Goal: Task Accomplishment & Management: Complete application form

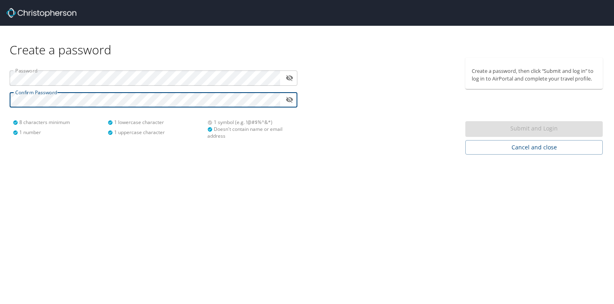
click at [376, 151] on div at bounding box center [384, 105] width 154 height 97
click at [0, 97] on html "Create a password Password ​ Confirm Password ​ 8 characters minimum 1 number 1…" at bounding box center [307, 152] width 614 height 304
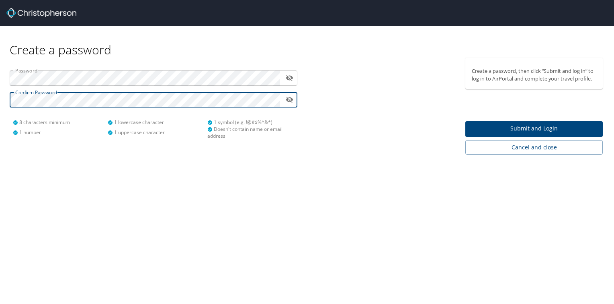
click at [530, 127] on span "Submit and Login" at bounding box center [534, 128] width 125 height 10
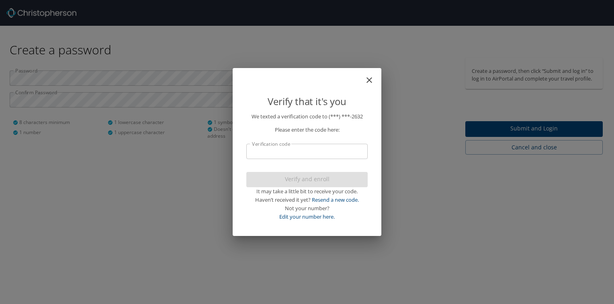
click at [324, 148] on input "Verification code" at bounding box center [306, 151] width 121 height 15
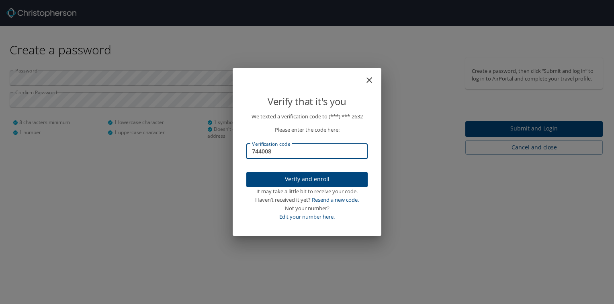
type input "744008"
click at [321, 182] on span "Verify and enroll" at bounding box center [307, 179] width 109 height 10
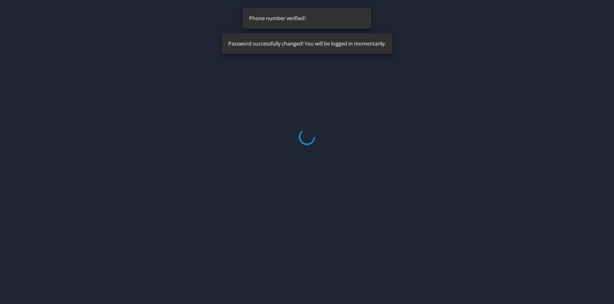
select select "US"
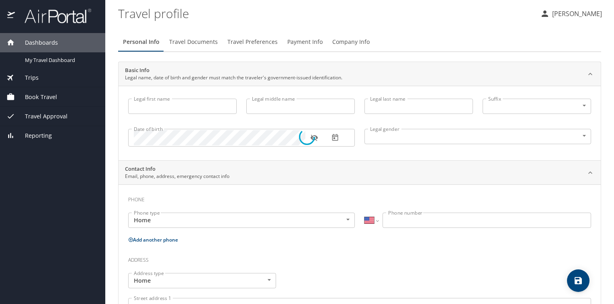
type input "[PERSON_NAME]"
type input "[DEMOGRAPHIC_DATA]"
select select "US"
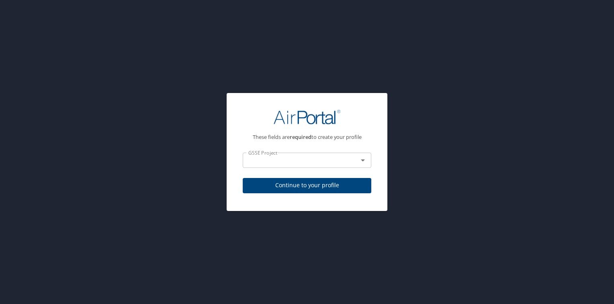
click at [362, 158] on icon "Open" at bounding box center [363, 160] width 10 height 10
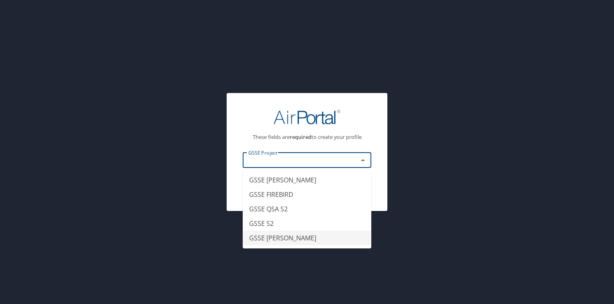
click at [277, 237] on li "GSSE [PERSON_NAME]" at bounding box center [307, 237] width 129 height 14
type input "GSSE [PERSON_NAME]"
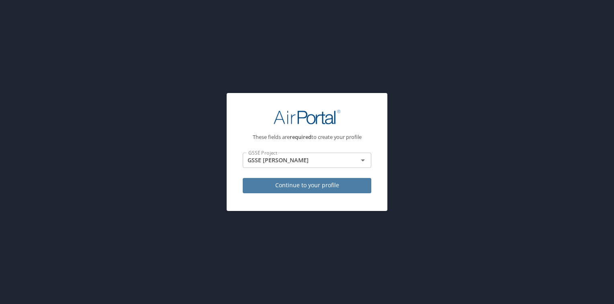
click at [319, 184] on span "Continue to your profile" at bounding box center [307, 185] width 116 height 10
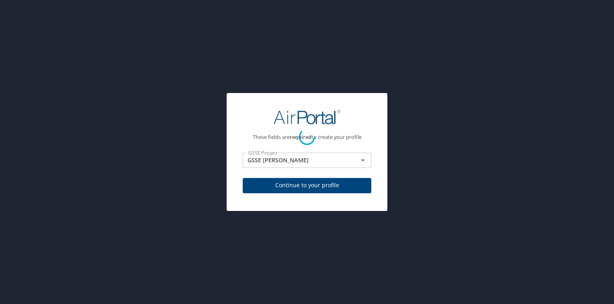
select select "US"
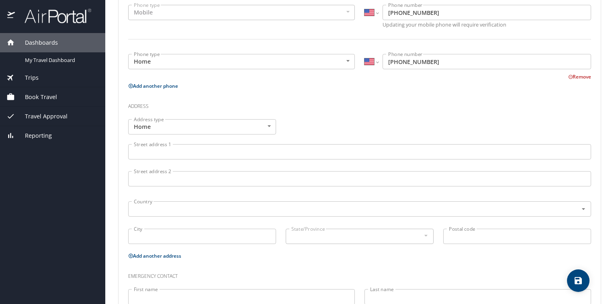
scroll to position [231, 0]
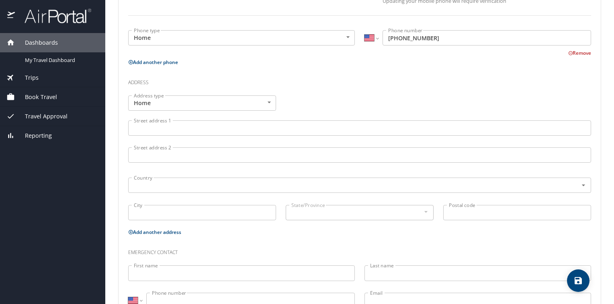
click at [162, 127] on input "Street address 1" at bounding box center [359, 127] width 463 height 15
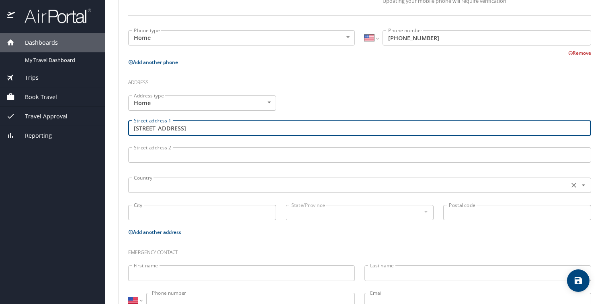
type input "[STREET_ADDRESS]"
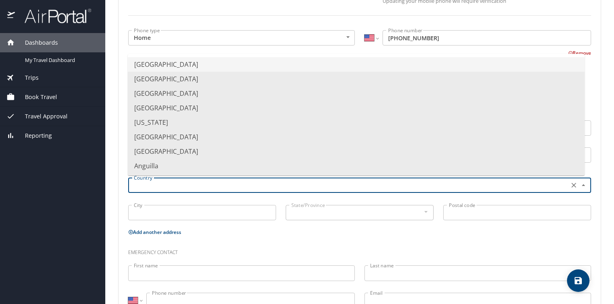
click at [155, 182] on input "text" at bounding box center [348, 185] width 435 height 10
click at [181, 63] on li "[GEOGRAPHIC_DATA]" at bounding box center [356, 64] width 457 height 14
type input "[GEOGRAPHIC_DATA]"
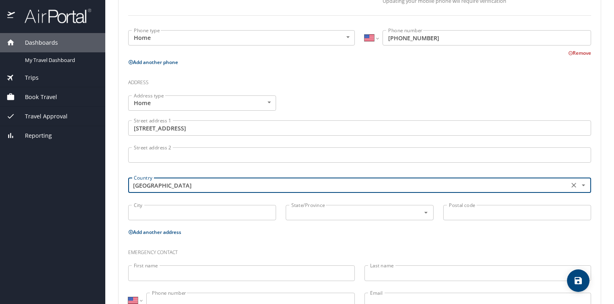
click at [154, 211] on input "City" at bounding box center [202, 212] width 148 height 15
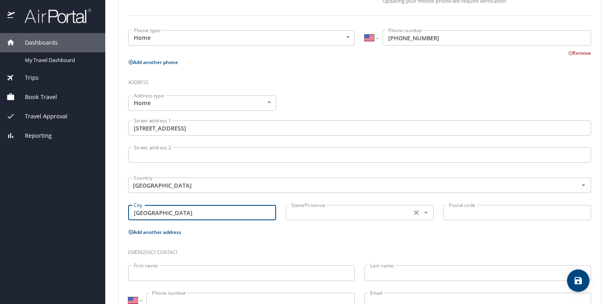
type input "[GEOGRAPHIC_DATA]"
click at [309, 217] on input "text" at bounding box center [347, 212] width 119 height 10
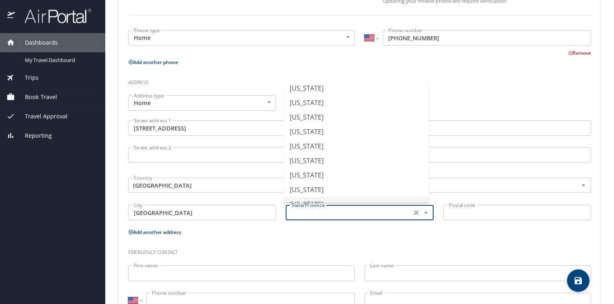
scroll to position [432, 0]
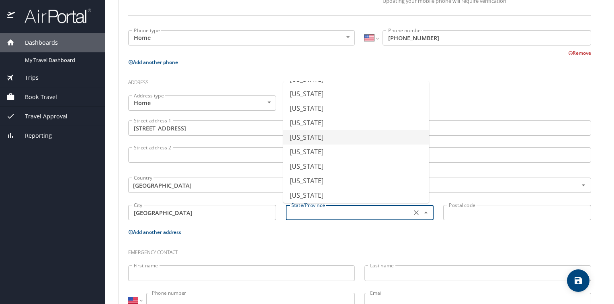
click at [319, 135] on li "[US_STATE]" at bounding box center [356, 137] width 146 height 14
type input "[US_STATE]"
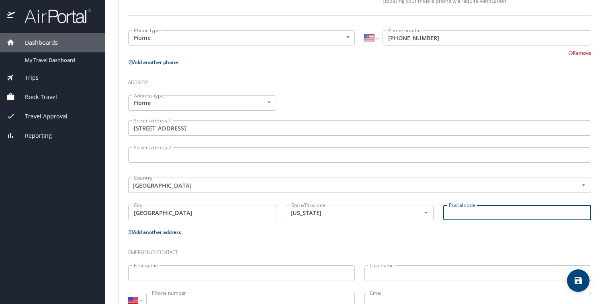
click at [466, 212] on input "Postal code" at bounding box center [517, 212] width 148 height 15
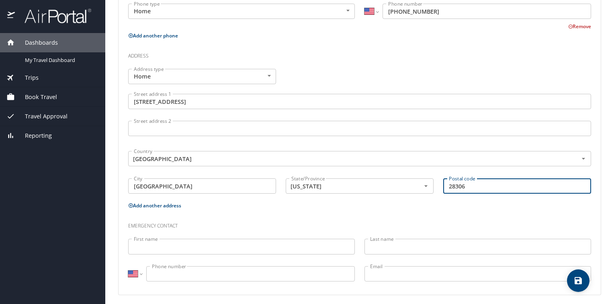
scroll to position [261, 0]
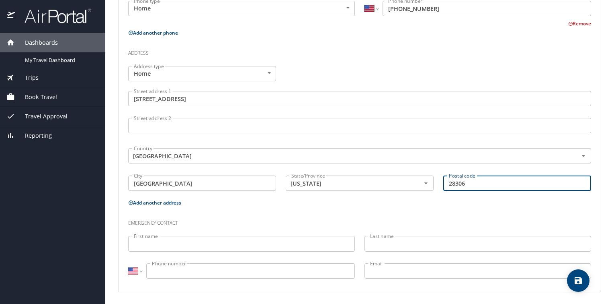
type input "28306"
click at [167, 240] on input "First name" at bounding box center [241, 243] width 227 height 15
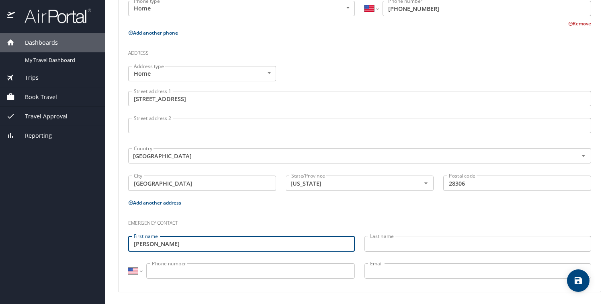
type input "[PERSON_NAME]"
click at [378, 245] on input "Last name" at bounding box center [478, 243] width 227 height 15
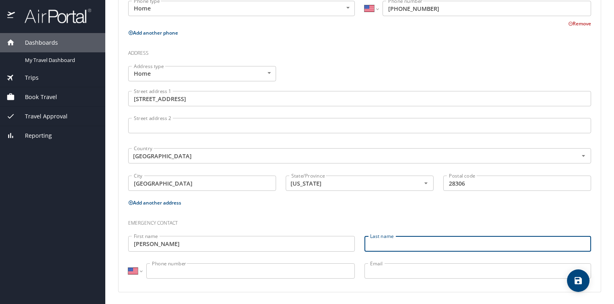
type input "[PERSON_NAME]"
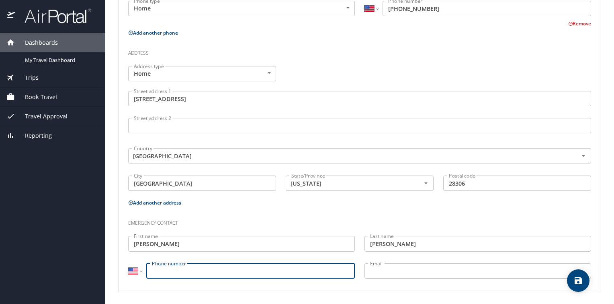
click at [218, 271] on input "Phone number" at bounding box center [250, 270] width 209 height 15
type input "[PHONE_NUMBER]"
click at [388, 267] on input "Email" at bounding box center [478, 270] width 227 height 15
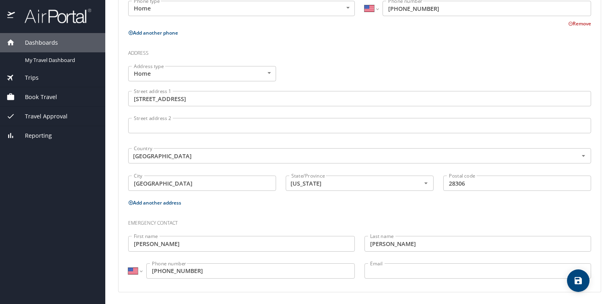
click at [232, 210] on div "Emergency contact" at bounding box center [359, 220] width 473 height 22
click at [579, 280] on icon "save" at bounding box center [578, 280] width 7 height 7
select select "US"
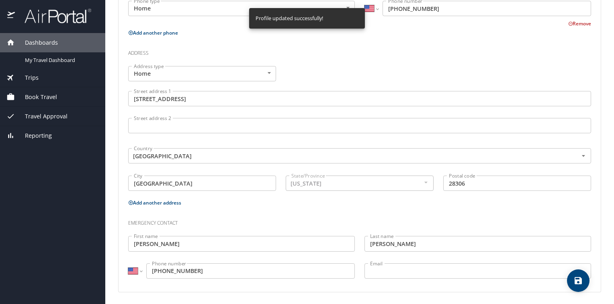
select select "US"
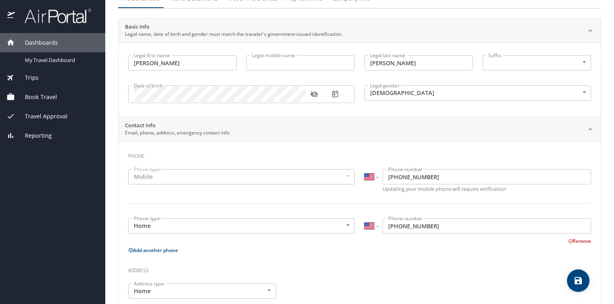
scroll to position [0, 0]
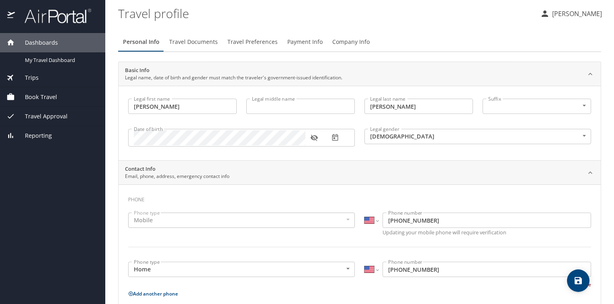
click at [199, 40] on span "Travel Documents" at bounding box center [193, 42] width 49 height 10
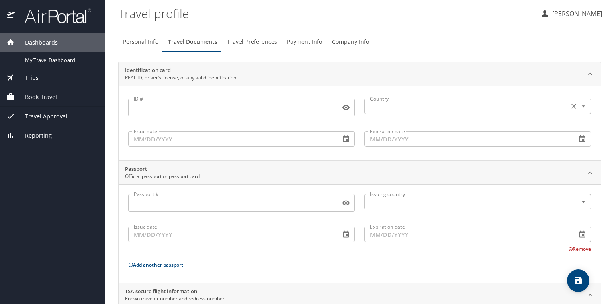
click at [580, 105] on icon "Open" at bounding box center [584, 106] width 8 height 8
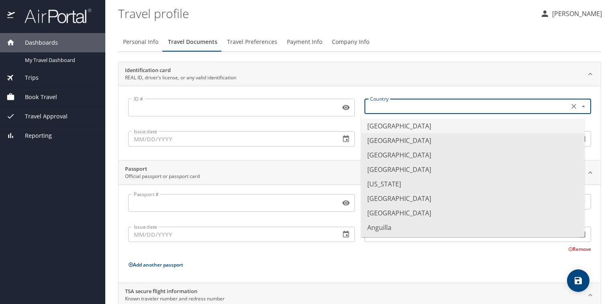
click at [580, 105] on icon "Close" at bounding box center [584, 106] width 8 height 8
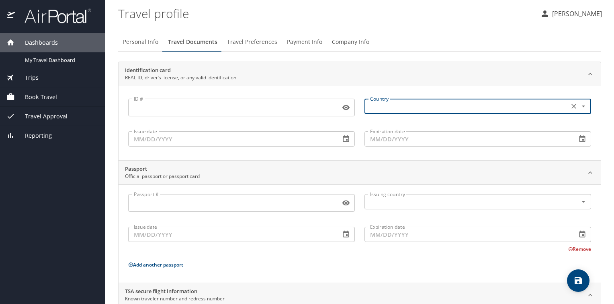
click at [250, 38] on span "Travel Preferences" at bounding box center [252, 42] width 50 height 10
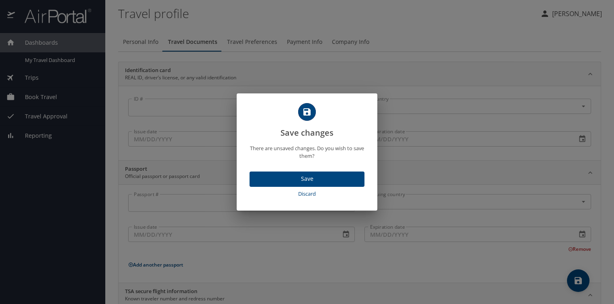
click at [316, 18] on div "Save changes There are unsaved changes. Do you wish to save them? Save Discard" at bounding box center [307, 152] width 614 height 304
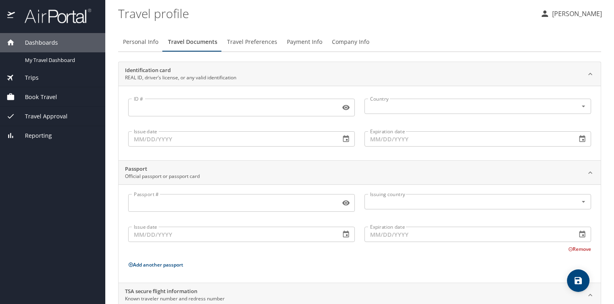
click at [253, 43] on span "Travel Preferences" at bounding box center [252, 42] width 50 height 10
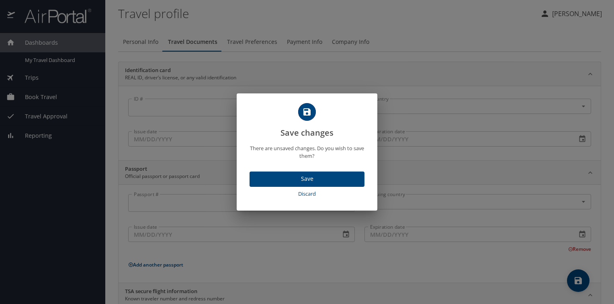
click at [444, 25] on div "Save changes There are unsaved changes. Do you wish to save them? Save Discard" at bounding box center [307, 152] width 614 height 304
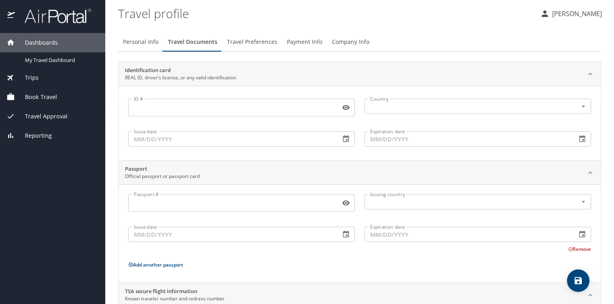
click at [306, 40] on span "Payment Info" at bounding box center [304, 42] width 35 height 10
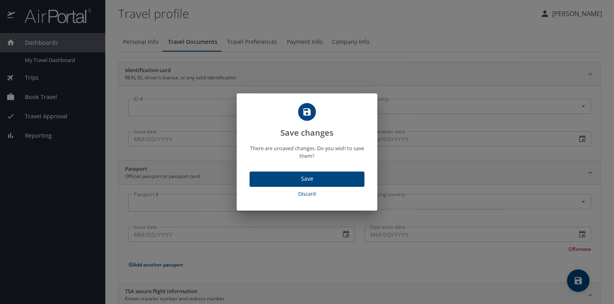
click at [428, 25] on div "Save changes There are unsaved changes. Do you wish to save them? Save Discard" at bounding box center [307, 152] width 614 height 304
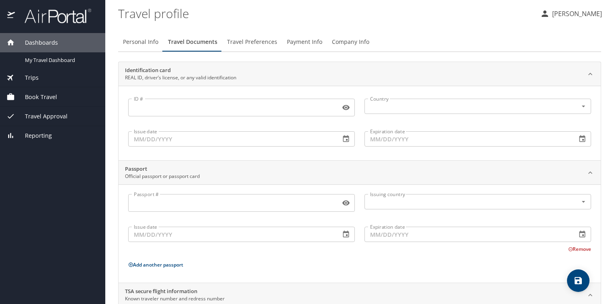
click at [216, 113] on input "ID #" at bounding box center [232, 107] width 209 height 15
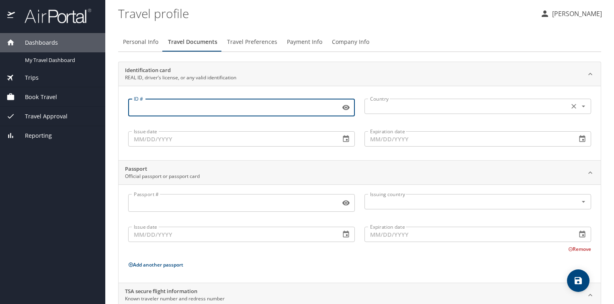
click at [494, 113] on div "Country" at bounding box center [478, 106] width 227 height 15
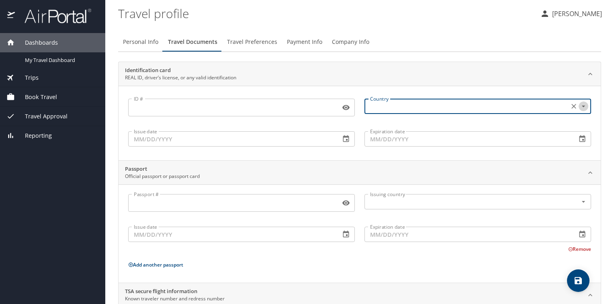
click at [580, 105] on icon "Open" at bounding box center [584, 106] width 8 height 8
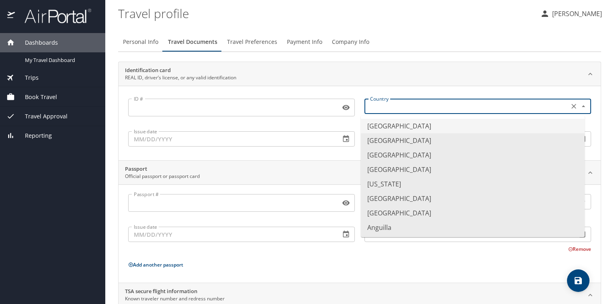
click at [462, 126] on li "[GEOGRAPHIC_DATA]" at bounding box center [473, 126] width 224 height 14
type input "[GEOGRAPHIC_DATA]"
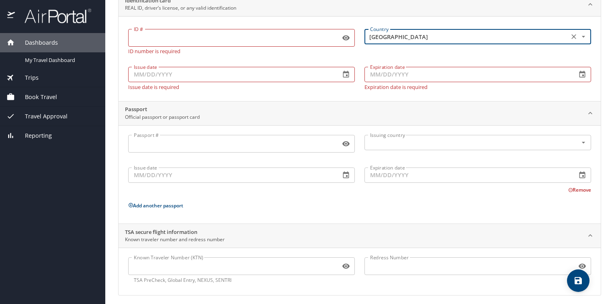
scroll to position [73, 0]
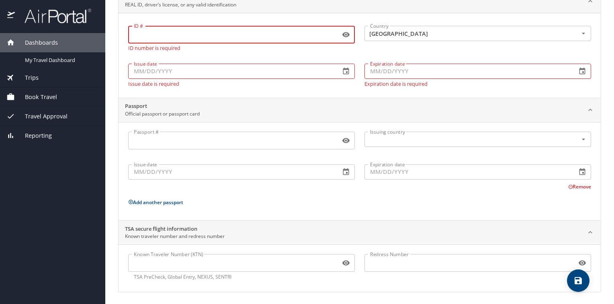
click at [199, 35] on input "ID #" at bounding box center [232, 34] width 209 height 15
click at [179, 37] on input "ID #" at bounding box center [232, 34] width 209 height 15
type input "000024466180"
click at [200, 71] on input "Issue date" at bounding box center [231, 71] width 206 height 15
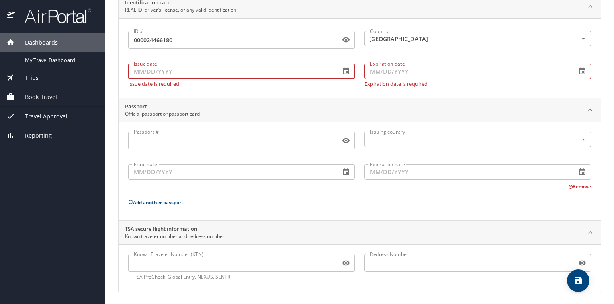
click at [184, 73] on input "Issue date" at bounding box center [231, 71] width 206 height 15
type input "[DATE]"
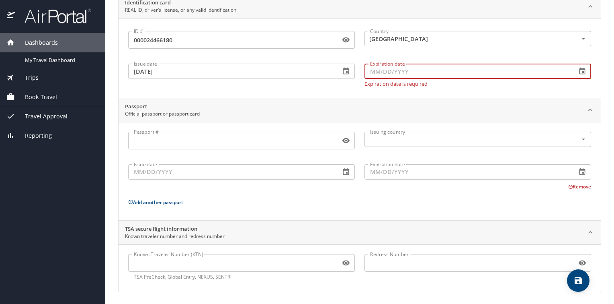
click at [389, 68] on input "Expiration date" at bounding box center [468, 71] width 206 height 15
type input "[DATE]"
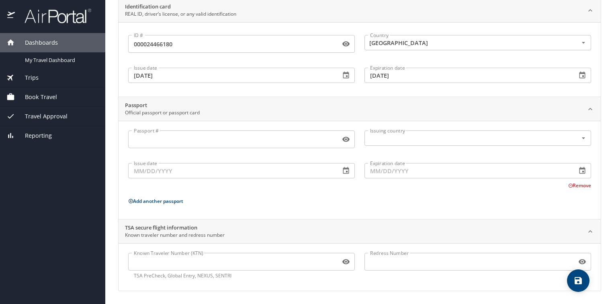
click at [287, 113] on div "Passport Official passport or passport card" at bounding box center [353, 108] width 457 height 15
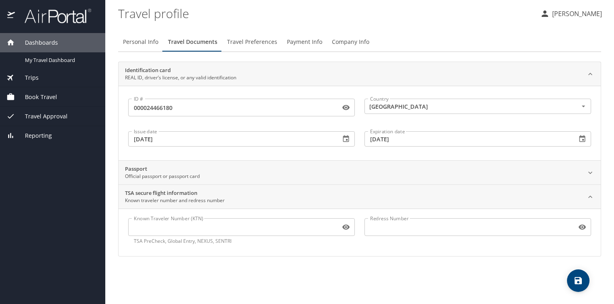
scroll to position [0, 0]
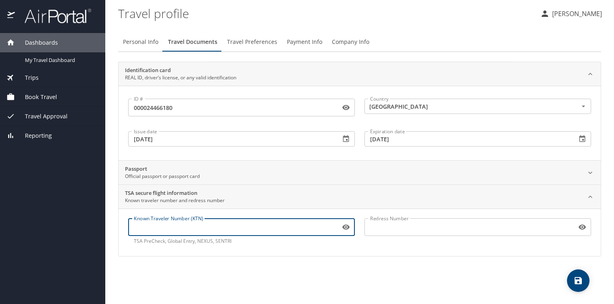
click at [195, 230] on input "Known Traveler Number (KTN)" at bounding box center [232, 226] width 209 height 15
click at [591, 195] on icon at bounding box center [591, 197] width 8 height 8
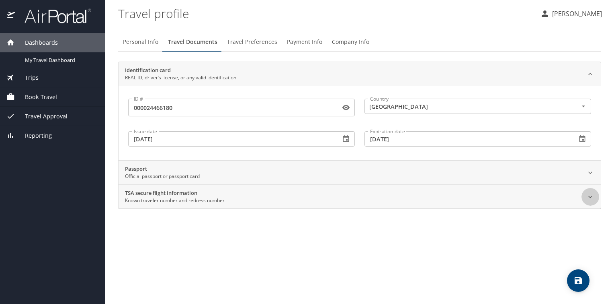
click at [591, 195] on icon at bounding box center [591, 197] width 8 height 8
